Goal: Book appointment/travel/reservation

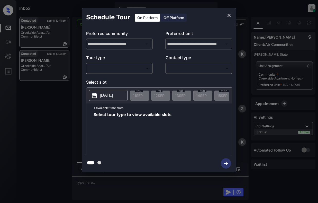
scroll to position [770, 0]
click at [118, 70] on body "Inbox Dominic Ceralde Online Set yourself offline Set yourself on break Profile…" at bounding box center [159, 101] width 318 height 203
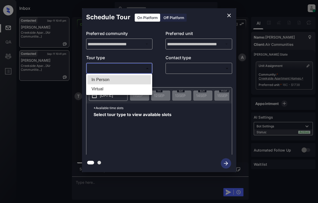
click at [122, 81] on li "In Person" at bounding box center [118, 79] width 63 height 9
type input "********"
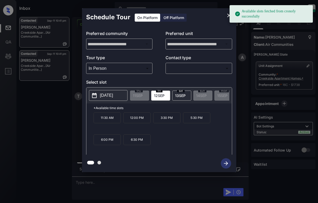
click at [108, 95] on p "2025-09-12" at bounding box center [106, 95] width 13 height 6
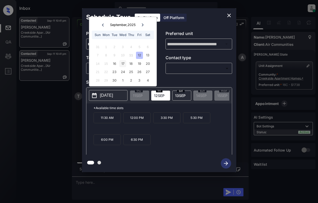
click at [124, 63] on div "17" at bounding box center [122, 63] width 7 height 7
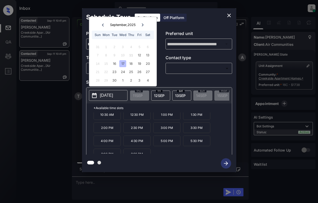
scroll to position [9, 0]
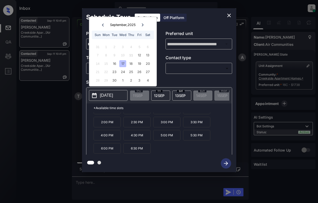
click at [228, 15] on icon "close" at bounding box center [229, 16] width 4 height 4
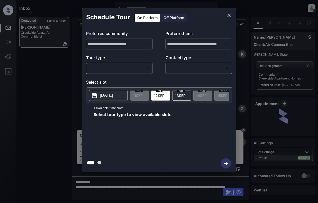
scroll to position [770, 0]
click at [119, 67] on body "Inbox Dominic Ceralde Online Set yourself offline Set yourself on break Profile…" at bounding box center [159, 101] width 318 height 203
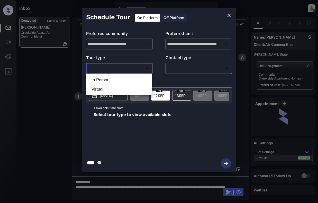
click at [121, 80] on li "In Person" at bounding box center [118, 79] width 63 height 9
type input "********"
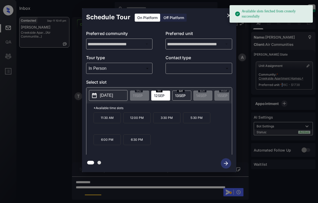
click at [110, 97] on p "2025-09-12" at bounding box center [106, 95] width 13 height 6
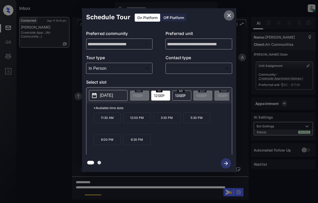
click at [229, 13] on icon "close" at bounding box center [229, 15] width 6 height 6
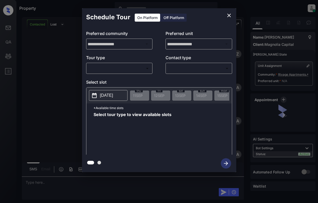
scroll to position [363, 0]
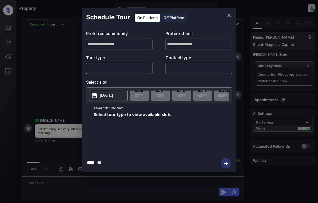
click at [141, 68] on body "Property Dominic Ceralde Online Set yourself offline Set yourself on break Prof…" at bounding box center [159, 101] width 318 height 203
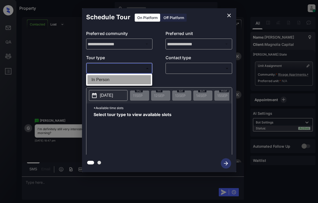
click at [137, 79] on li "In Person" at bounding box center [118, 79] width 63 height 9
type input "********"
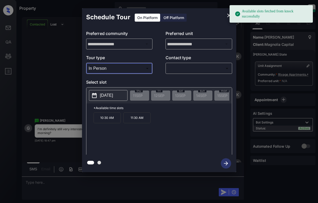
click at [113, 94] on p "2025-09-23" at bounding box center [106, 95] width 13 height 6
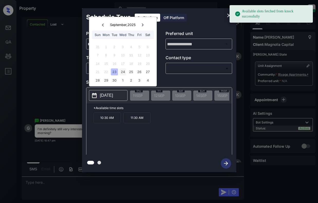
click at [122, 71] on div "24" at bounding box center [122, 71] width 7 height 7
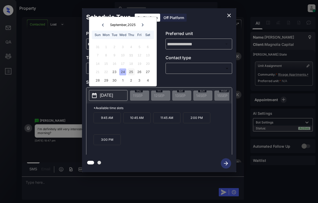
click at [131, 71] on div "25" at bounding box center [130, 71] width 7 height 7
click at [229, 16] on icon "close" at bounding box center [229, 15] width 6 height 6
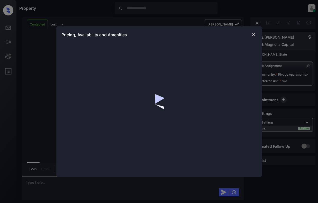
scroll to position [517, 0]
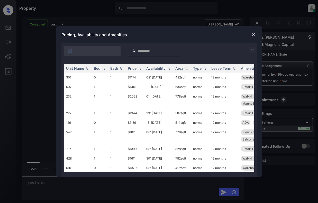
click at [253, 34] on img at bounding box center [253, 34] width 5 height 5
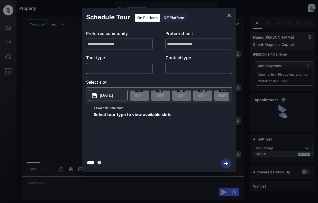
scroll to position [517, 0]
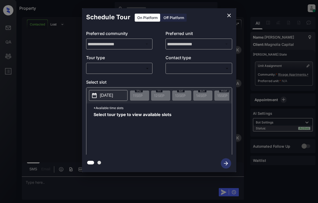
click at [140, 67] on body "Property Dominic Ceralde Online Set yourself offline Set yourself on break Prof…" at bounding box center [159, 101] width 318 height 203
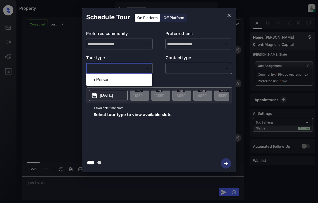
click at [136, 81] on li "In Person" at bounding box center [118, 79] width 63 height 9
type input "********"
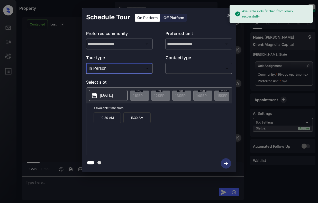
click at [109, 97] on p "[DATE]" at bounding box center [106, 95] width 13 height 6
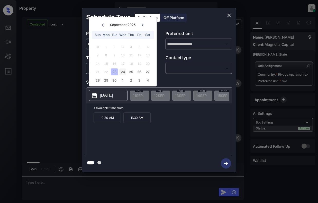
click at [125, 72] on div "24" at bounding box center [122, 71] width 7 height 7
click at [229, 14] on icon "close" at bounding box center [229, 15] width 6 height 6
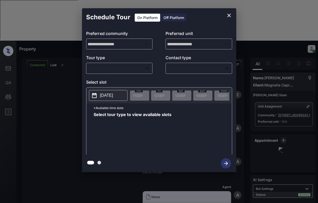
scroll to position [1374, 0]
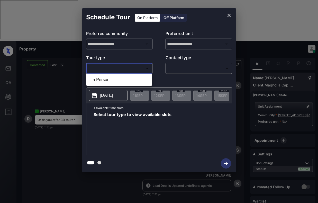
click at [126, 67] on body "Property [PERSON_NAME] Online Set yourself offline Set yourself on break Profil…" at bounding box center [159, 101] width 318 height 203
click at [124, 80] on li "In Person" at bounding box center [118, 79] width 63 height 9
type input "********"
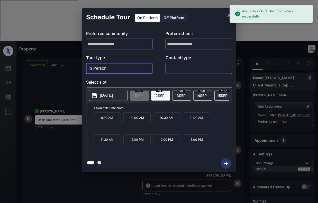
click at [108, 95] on p "2025-09-12" at bounding box center [106, 95] width 13 height 6
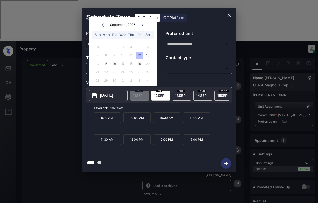
scroll to position [1471, 0]
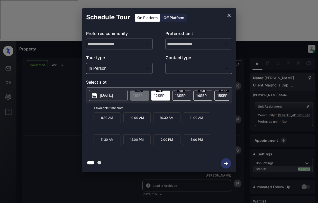
click at [281, 88] on div "**********" at bounding box center [159, 90] width 318 height 180
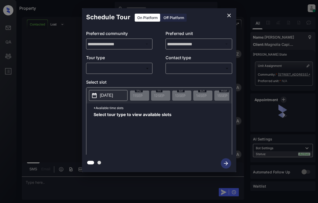
scroll to position [1569, 0]
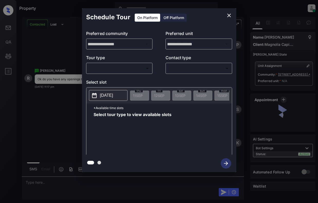
click at [111, 64] on div "​ ​" at bounding box center [119, 68] width 67 height 11
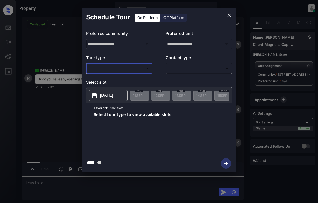
click at [114, 70] on body "Property Dominic Ceralde Online Set yourself offline Set yourself on break Prof…" at bounding box center [159, 101] width 318 height 203
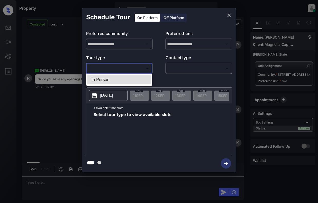
click at [116, 77] on li "In Person" at bounding box center [118, 79] width 63 height 9
type input "********"
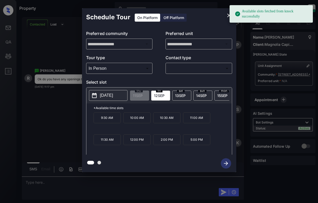
click at [109, 97] on p "2025-09-12" at bounding box center [106, 95] width 13 height 6
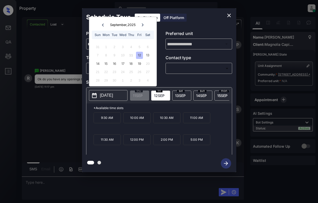
click at [228, 16] on icon "close" at bounding box center [229, 16] width 4 height 4
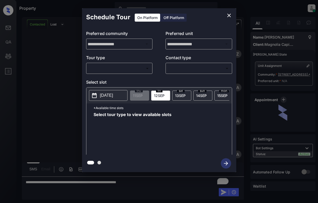
scroll to position [1667, 0]
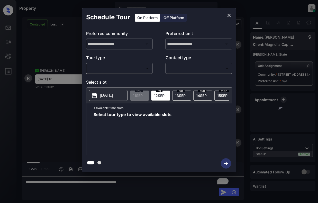
click at [120, 72] on body "Property Dominic Ceralde Online Set yourself offline Set yourself on break Prof…" at bounding box center [159, 101] width 318 height 203
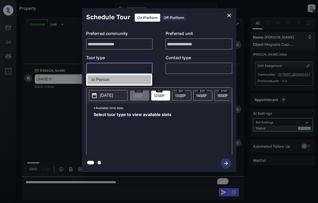
click at [119, 81] on li "In Person" at bounding box center [118, 79] width 63 height 9
type input "********"
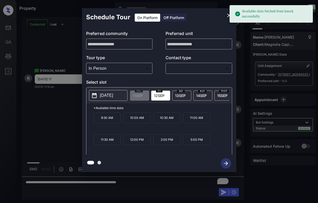
click at [122, 92] on button "2025-09-12" at bounding box center [108, 95] width 39 height 11
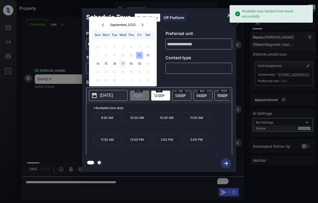
click at [122, 63] on div "17" at bounding box center [122, 63] width 7 height 7
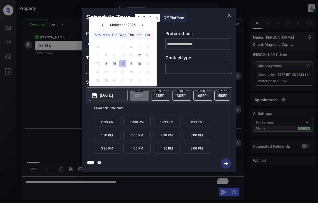
scroll to position [1701, 0]
click at [227, 15] on icon "close" at bounding box center [229, 15] width 6 height 6
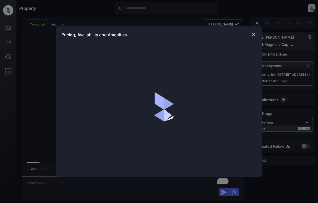
scroll to position [205, 0]
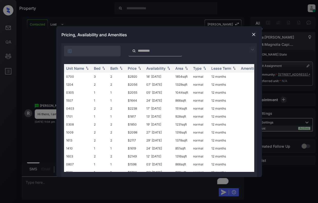
click at [254, 51] on img at bounding box center [252, 50] width 6 height 6
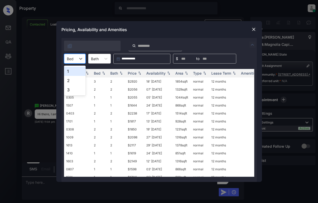
click at [74, 58] on div "Bed" at bounding box center [70, 58] width 12 height 7
click at [71, 70] on div "1" at bounding box center [75, 71] width 22 height 9
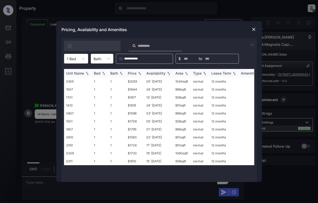
click at [139, 74] on img at bounding box center [139, 73] width 5 height 4
click at [149, 84] on td "02' Aug 25" at bounding box center [158, 81] width 29 height 8
click at [143, 131] on td "$1724" at bounding box center [135, 129] width 19 height 8
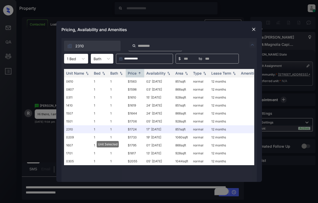
click at [253, 29] on img at bounding box center [253, 29] width 5 height 5
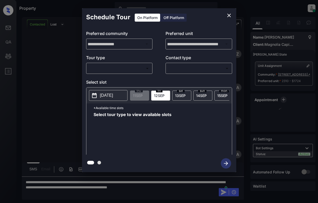
click at [136, 70] on body "Property [PERSON_NAME] Online Set yourself offline Set yourself on break Profil…" at bounding box center [159, 101] width 318 height 203
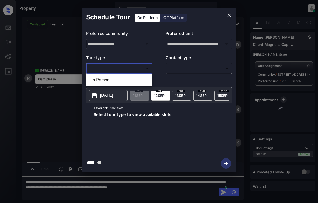
click at [135, 82] on li "In Person" at bounding box center [118, 79] width 63 height 9
type input "********"
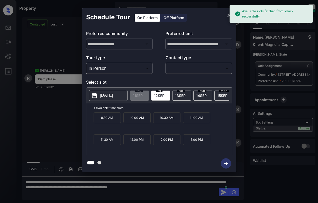
click at [111, 95] on p "[DATE]" at bounding box center [106, 95] width 13 height 6
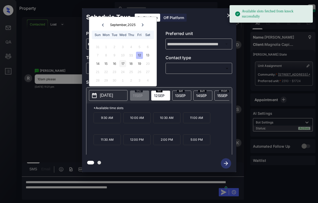
click at [120, 65] on div "17" at bounding box center [122, 63] width 7 height 7
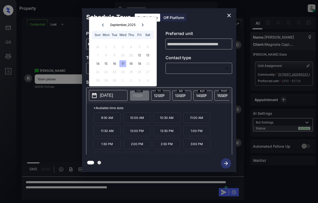
click at [229, 15] on icon "close" at bounding box center [229, 15] width 6 height 6
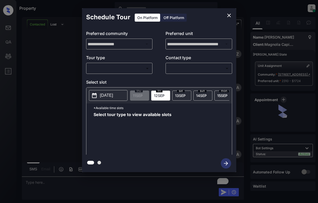
scroll to position [1874, 0]
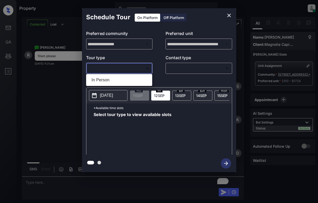
click at [140, 68] on body "Property Dominic Ceralde Online Set yourself offline Set yourself on break Prof…" at bounding box center [159, 101] width 318 height 203
click at [138, 78] on li "In Person" at bounding box center [118, 79] width 63 height 9
type input "********"
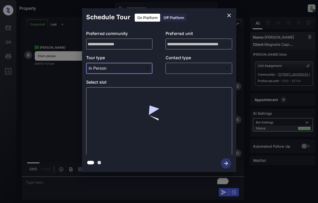
click at [181, 69] on body "Property Dominic Ceralde Online Set yourself offline Set yourself on break Prof…" at bounding box center [159, 101] width 318 height 203
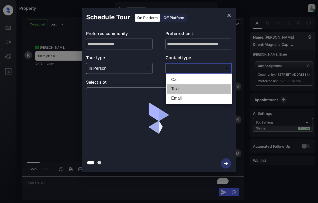
click at [186, 92] on li "Text" at bounding box center [198, 88] width 63 height 9
type input "****"
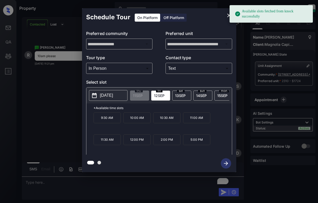
click at [103, 93] on p "2025-09-12" at bounding box center [106, 95] width 13 height 6
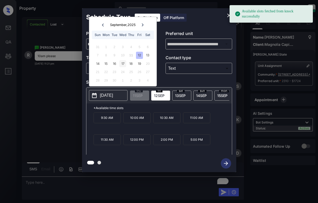
click at [123, 62] on div "17" at bounding box center [122, 63] width 7 height 7
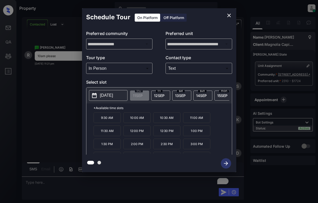
click at [133, 119] on p "10:00 AM" at bounding box center [136, 117] width 27 height 11
click at [226, 161] on icon "button" at bounding box center [226, 163] width 10 height 10
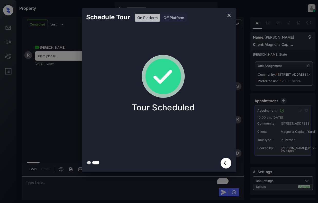
click at [56, 113] on div "Schedule Tour On Platform Off Platform Tour Scheduled" at bounding box center [159, 90] width 318 height 180
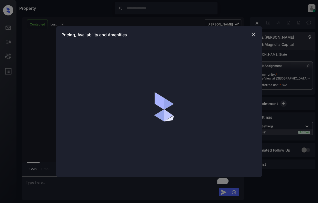
scroll to position [678, 0]
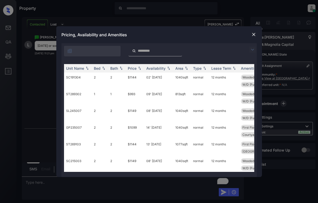
click at [253, 50] on img at bounding box center [252, 50] width 6 height 6
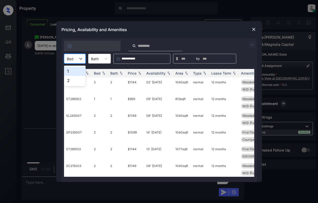
click at [73, 57] on div at bounding box center [70, 58] width 7 height 5
click at [75, 70] on div "1" at bounding box center [75, 71] width 22 height 9
click at [139, 71] on img at bounding box center [139, 73] width 5 height 4
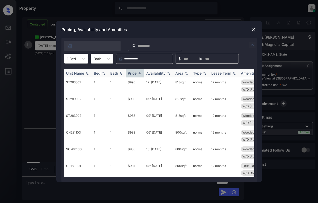
click at [139, 71] on img at bounding box center [139, 73] width 5 height 4
click at [135, 82] on td "$865" at bounding box center [135, 85] width 19 height 17
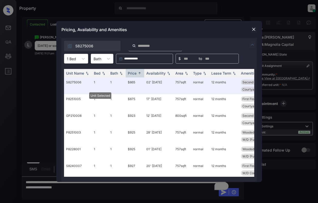
click at [254, 30] on img at bounding box center [253, 29] width 5 height 5
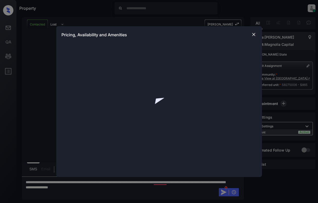
scroll to position [711, 0]
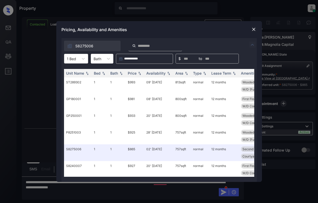
click at [76, 59] on div "1 Bed" at bounding box center [71, 58] width 14 height 7
click at [73, 81] on div "2" at bounding box center [76, 80] width 24 height 9
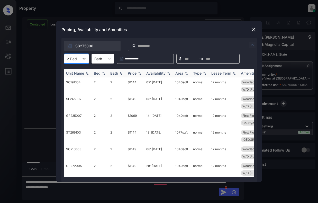
click at [137, 70] on th "Price" at bounding box center [135, 73] width 19 height 8
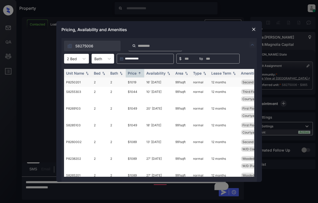
click at [131, 81] on td "$1019" at bounding box center [135, 82] width 19 height 10
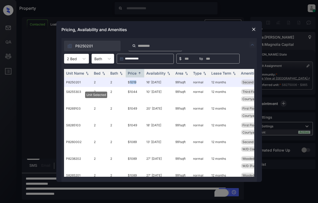
click at [253, 30] on img at bounding box center [253, 29] width 5 height 5
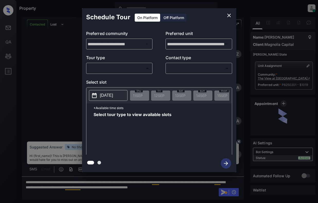
scroll to position [745, 0]
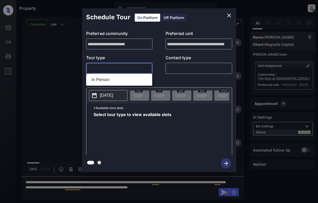
drag, startPoint x: 127, startPoint y: 66, endPoint x: 127, endPoint y: 72, distance: 5.7
click at [127, 66] on body "Property [PERSON_NAME] Online Set yourself offline Set yourself on break Profil…" at bounding box center [159, 101] width 318 height 203
click at [125, 79] on li "In Person" at bounding box center [118, 79] width 63 height 9
type input "********"
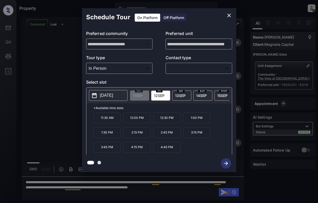
click at [226, 14] on icon "close" at bounding box center [229, 15] width 6 height 6
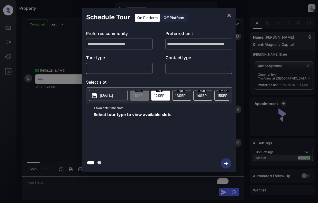
click at [133, 69] on body "Property [PERSON_NAME] Online Set yourself offline Set yourself on break Profil…" at bounding box center [159, 101] width 318 height 203
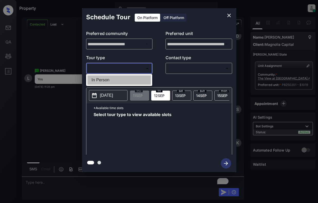
click at [137, 78] on li "In Person" at bounding box center [118, 79] width 63 height 9
type input "********"
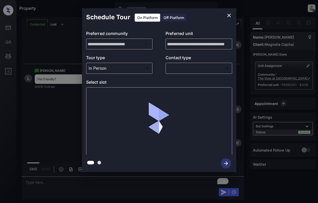
scroll to position [983, 0]
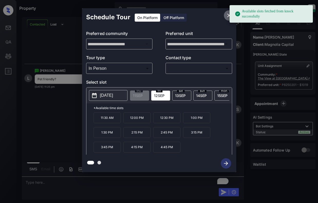
click at [227, 15] on icon "close" at bounding box center [229, 15] width 6 height 6
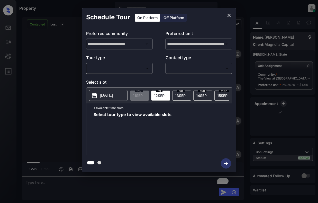
scroll to position [1013, 0]
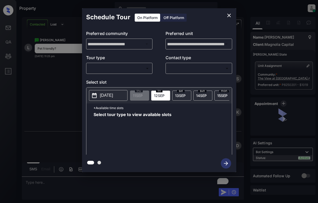
click at [132, 72] on body "Property [PERSON_NAME] Online Set yourself offline Set yourself on break Profil…" at bounding box center [159, 101] width 318 height 203
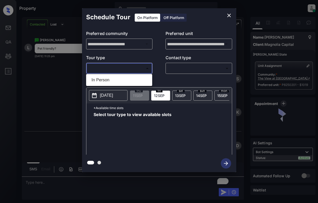
click at [131, 84] on li "In Person" at bounding box center [118, 79] width 63 height 9
type input "********"
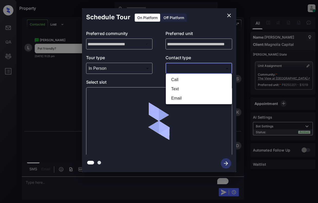
click at [187, 71] on body "Property [PERSON_NAME] Online Set yourself offline Set yourself on break Profil…" at bounding box center [159, 101] width 318 height 203
click at [184, 89] on li "Text" at bounding box center [198, 88] width 63 height 9
type input "****"
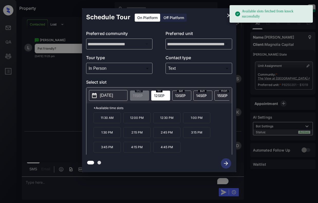
click at [158, 96] on span "[DATE]" at bounding box center [159, 95] width 11 height 4
click at [108, 121] on p "11:30 AM" at bounding box center [107, 117] width 27 height 11
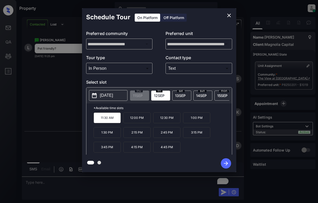
click at [223, 163] on icon "button" at bounding box center [226, 163] width 10 height 10
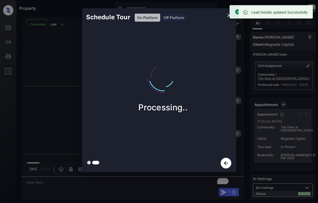
scroll to position [1127, 0]
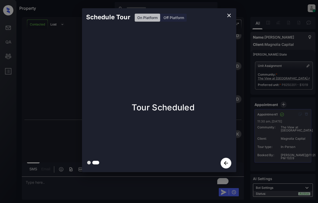
click at [49, 94] on div "Schedule Tour On Platform Off Platform Tour Scheduled" at bounding box center [159, 90] width 318 height 180
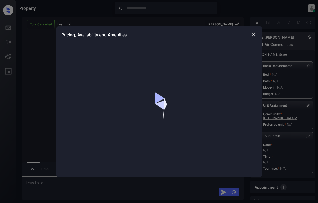
scroll to position [274, 0]
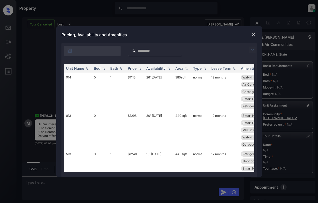
click at [251, 48] on img at bounding box center [252, 50] width 6 height 6
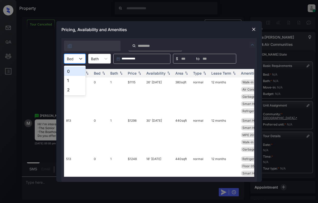
click at [68, 58] on input "text" at bounding box center [67, 59] width 1 height 4
click at [257, 31] on div "Pricing, Availability and Amenities" at bounding box center [159, 29] width 206 height 17
click at [255, 30] on img at bounding box center [253, 29] width 5 height 5
